Goal: Task Accomplishment & Management: Manage account settings

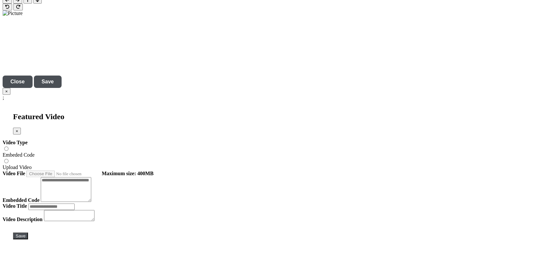
scroll to position [2207, 0]
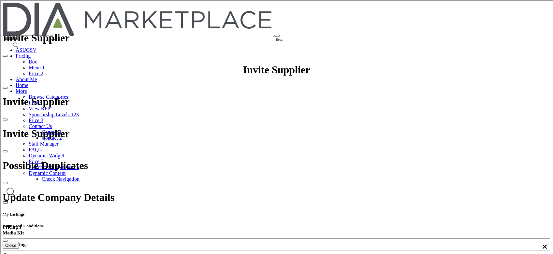
scroll to position [2121, 0]
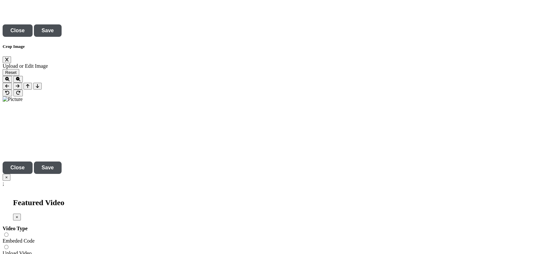
click at [0, 0] on div at bounding box center [0, 0] width 0 height 0
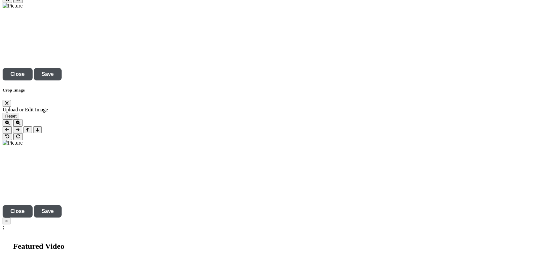
scroll to position [2163, 0]
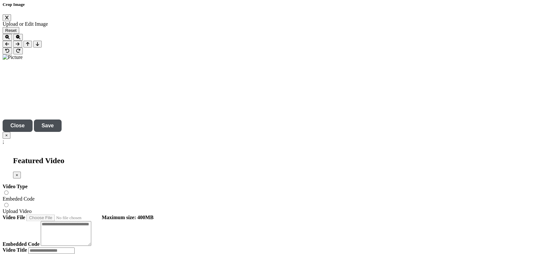
click at [215, 192] on div at bounding box center [278, 127] width 557 height 254
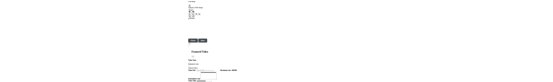
scroll to position [2163, 0]
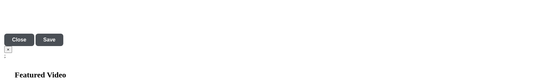
scroll to position [2250, 0]
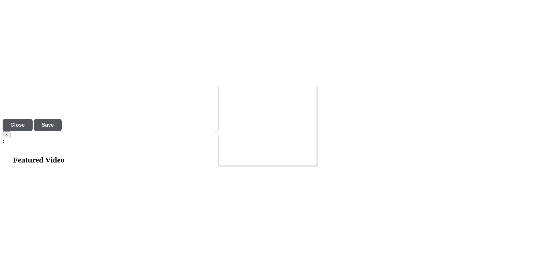
scroll to position [78, 0]
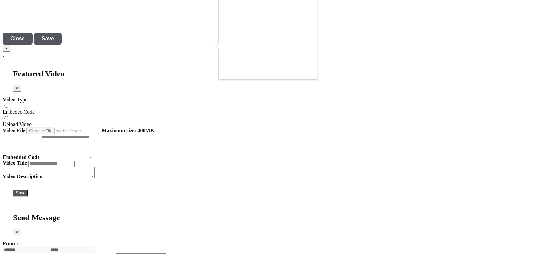
scroll to position [43, 0]
click at [212, 82] on div at bounding box center [278, 127] width 557 height 254
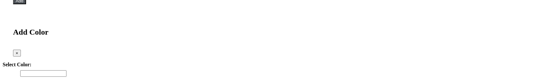
scroll to position [1941, 0]
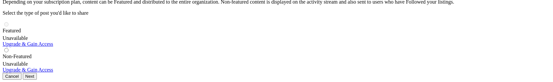
click at [0, 0] on div at bounding box center [0, 0] width 0 height 0
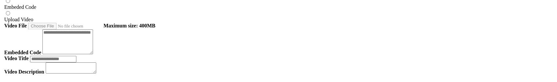
scroll to position [2347, 0]
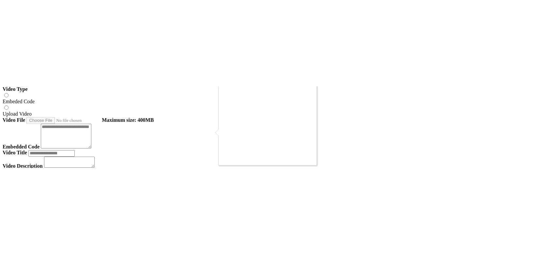
scroll to position [2338, 0]
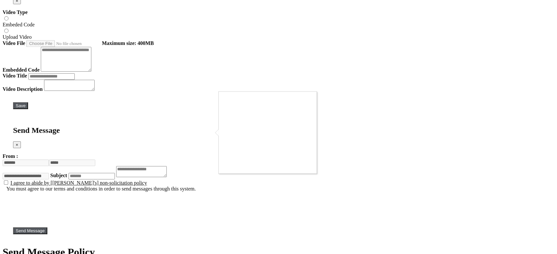
click at [337, 124] on div at bounding box center [278, 127] width 557 height 254
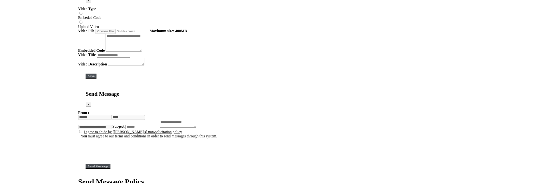
scroll to position [3, 0]
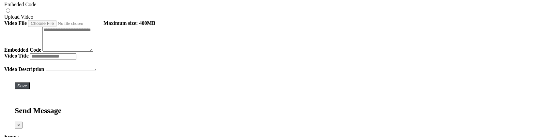
scroll to position [2278, 0]
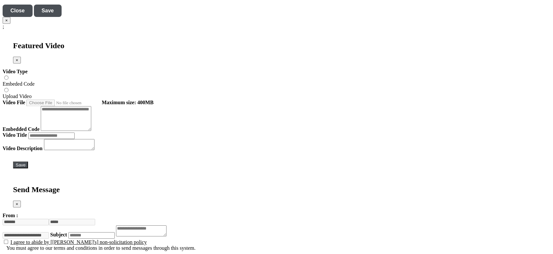
click at [0, 0] on div at bounding box center [0, 0] width 0 height 0
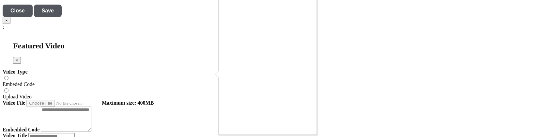
scroll to position [23, 0]
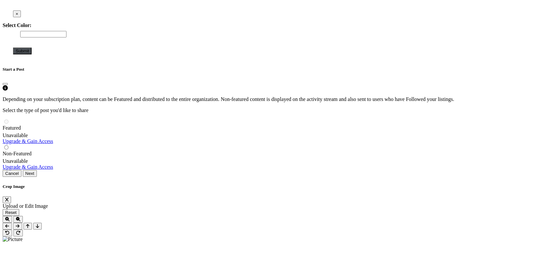
scroll to position [1756, 0]
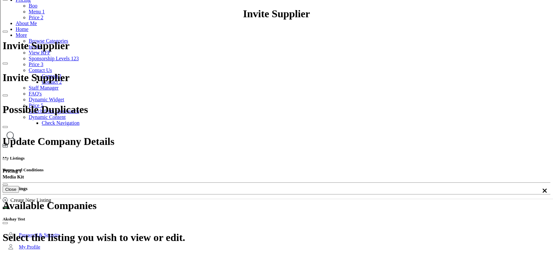
scroll to position [17, 0]
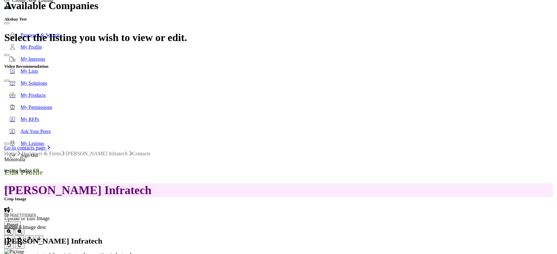
scroll to position [261, 0]
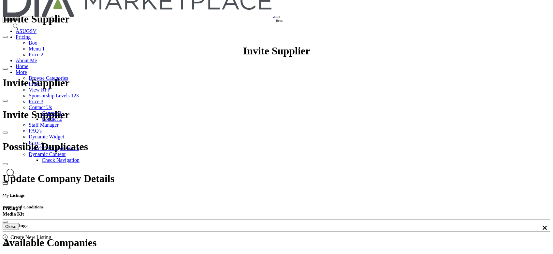
scroll to position [0, 0]
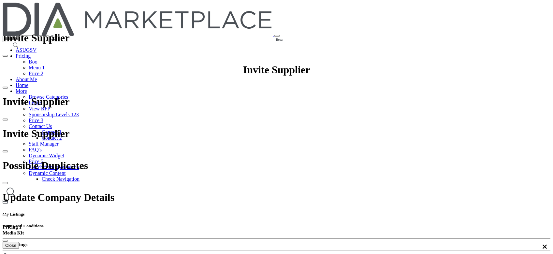
click at [68, 94] on link "Browse Categories" at bounding box center [48, 97] width 39 height 6
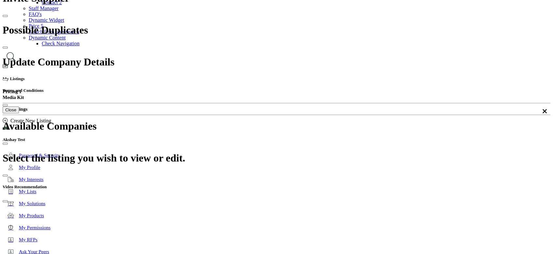
scroll to position [174, 0]
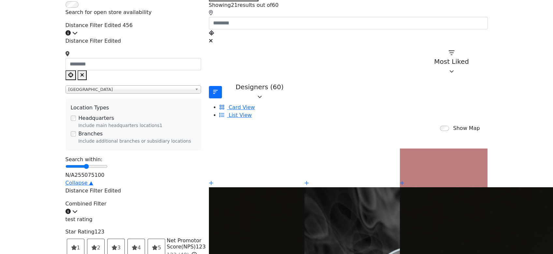
scroll to position [43, 0]
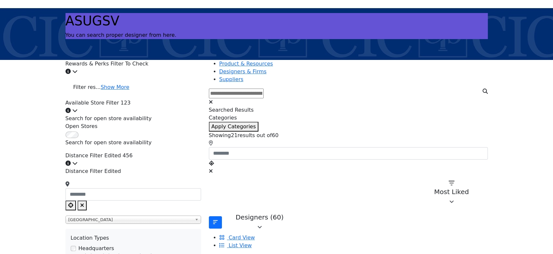
click at [200, 68] on div "Click to view information" at bounding box center [134, 72] width 136 height 8
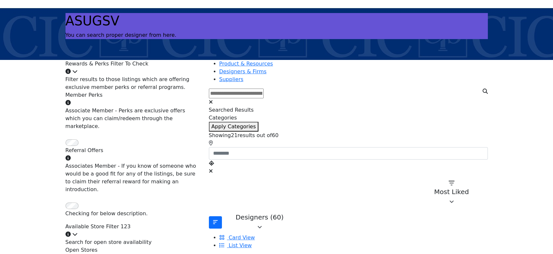
click at [201, 69] on div "Rewards & Perks Filter To Check Click to view information" at bounding box center [134, 68] width 136 height 16
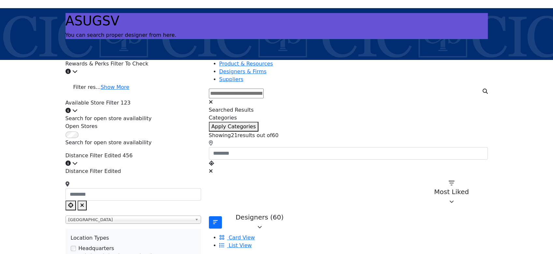
click at [78, 108] on icon at bounding box center [74, 110] width 5 height 5
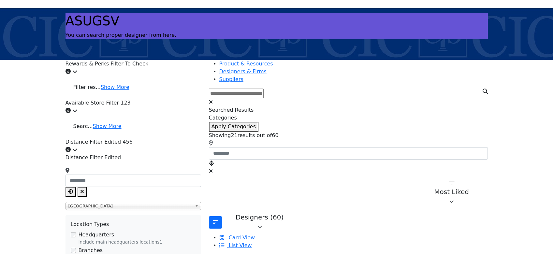
click at [78, 108] on icon at bounding box center [74, 110] width 5 height 5
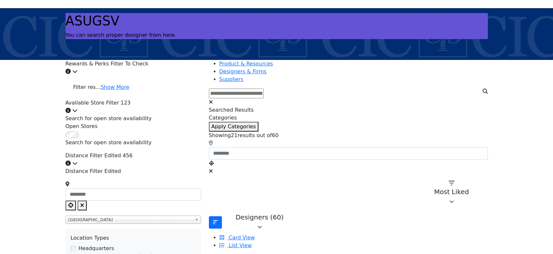
click at [78, 166] on icon at bounding box center [74, 163] width 5 height 5
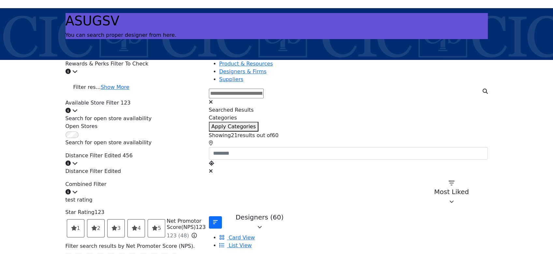
click at [78, 195] on icon at bounding box center [74, 191] width 5 height 5
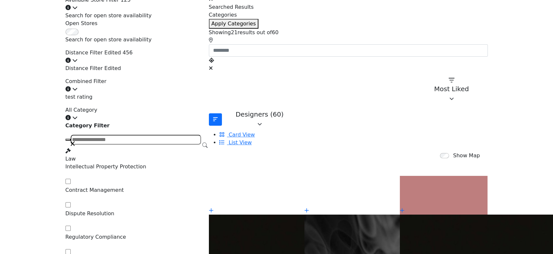
scroll to position [261, 0]
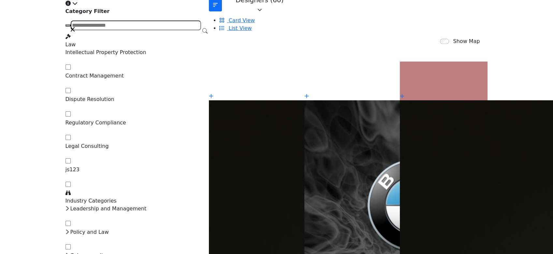
click at [78, 6] on icon at bounding box center [74, 3] width 5 height 5
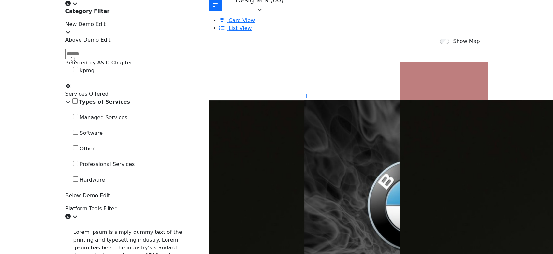
click at [201, 36] on div "New Demo Edit" at bounding box center [134, 29] width 136 height 16
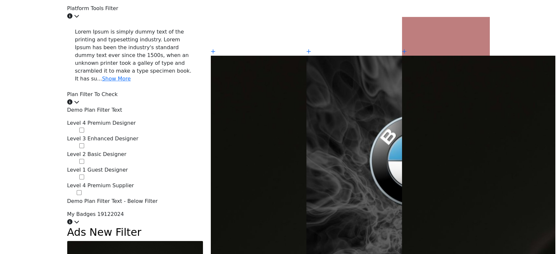
scroll to position [348, 0]
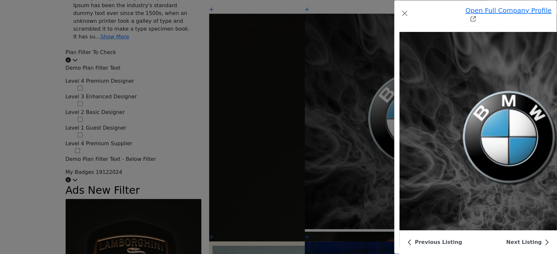
scroll to position [2147, 0]
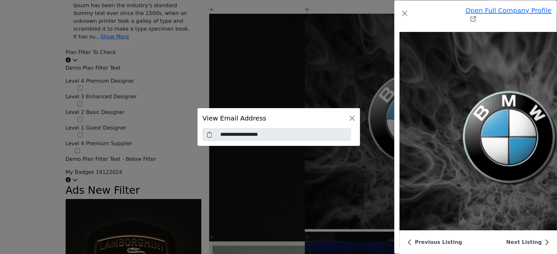
click at [210, 134] on span at bounding box center [210, 135] width 14 height 12
click at [208, 136] on icon at bounding box center [209, 135] width 5 height 8
click at [351, 116] on button "Close" at bounding box center [352, 118] width 10 height 10
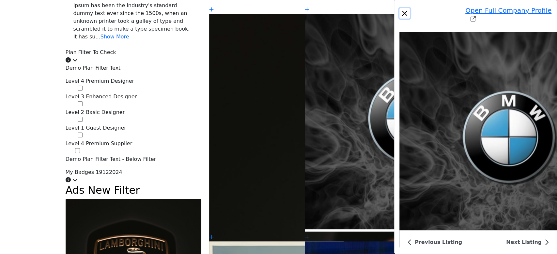
click at [399, 8] on button "Close" at bounding box center [404, 13] width 10 height 10
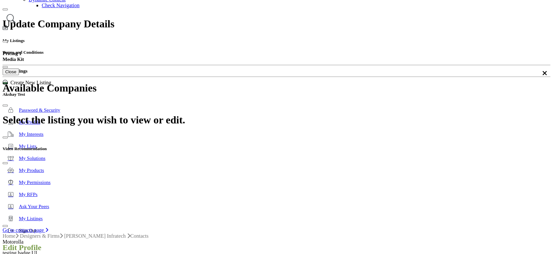
scroll to position [174, 0]
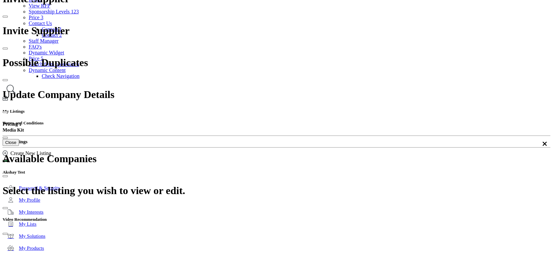
scroll to position [87, 0]
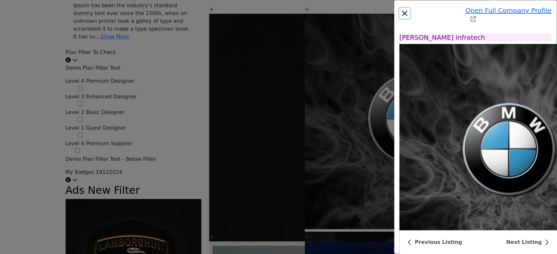
click at [399, 8] on button "Close" at bounding box center [404, 13] width 10 height 10
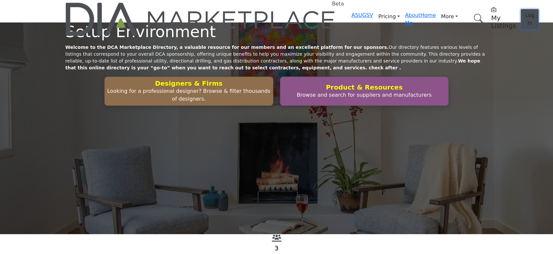
click at [521, 9] on button "Log In" at bounding box center [530, 19] width 18 height 20
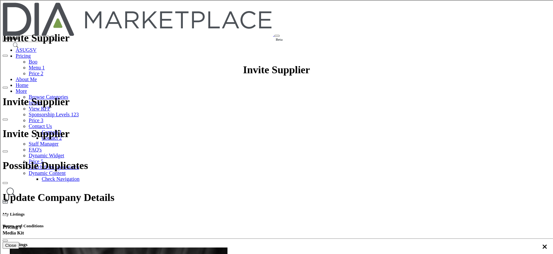
scroll to position [43, 0]
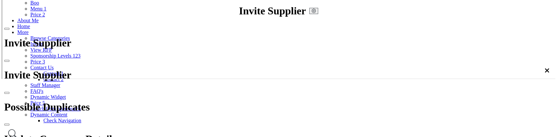
scroll to position [43, 0]
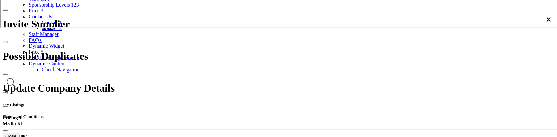
scroll to position [130, 0]
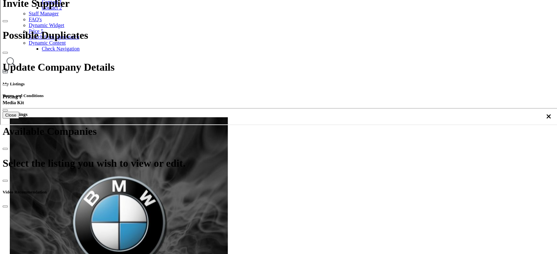
scroll to position [93, 0]
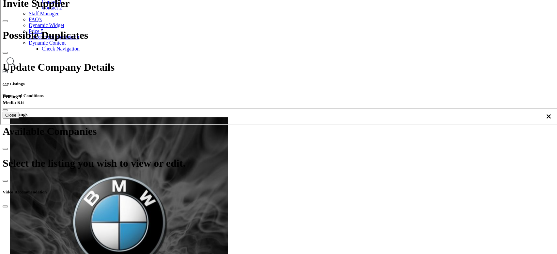
scroll to position [75, 0]
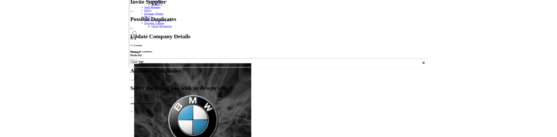
scroll to position [93, 0]
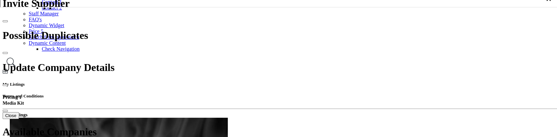
scroll to position [136, 0]
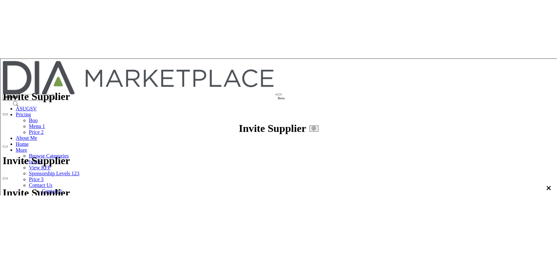
scroll to position [52, 0]
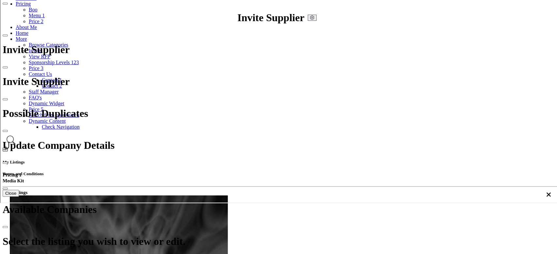
scroll to position [87, 0]
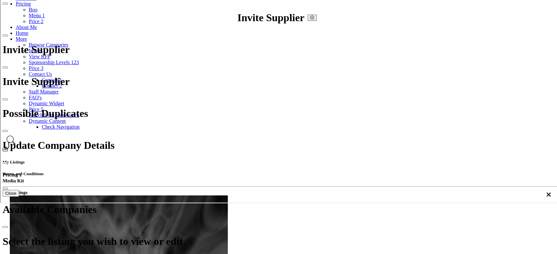
scroll to position [107, 0]
